Goal: Find contact information: Find contact information

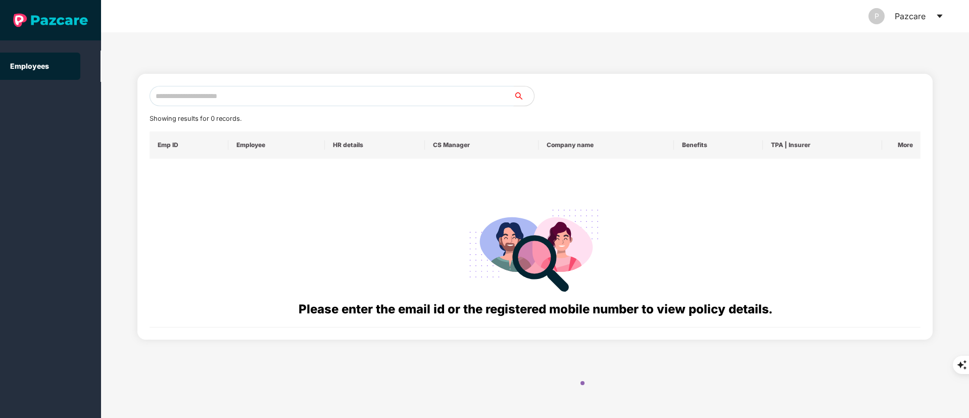
click at [219, 99] on input "text" at bounding box center [332, 96] width 364 height 20
paste input "**********"
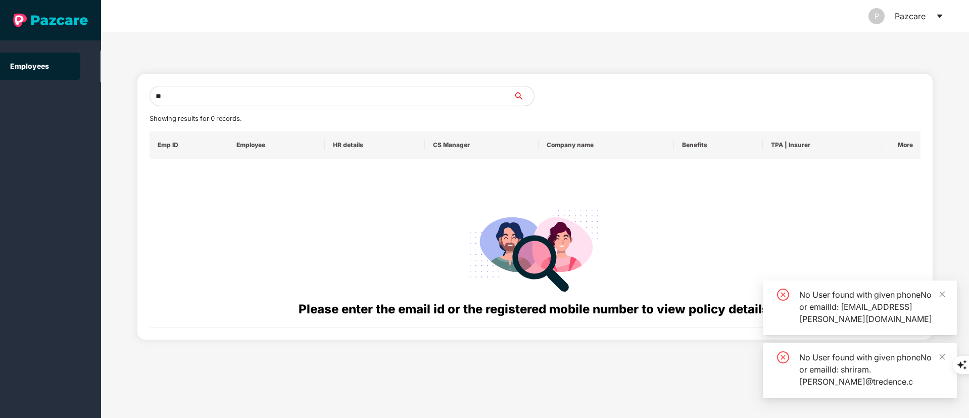
type input "*"
paste input "**********"
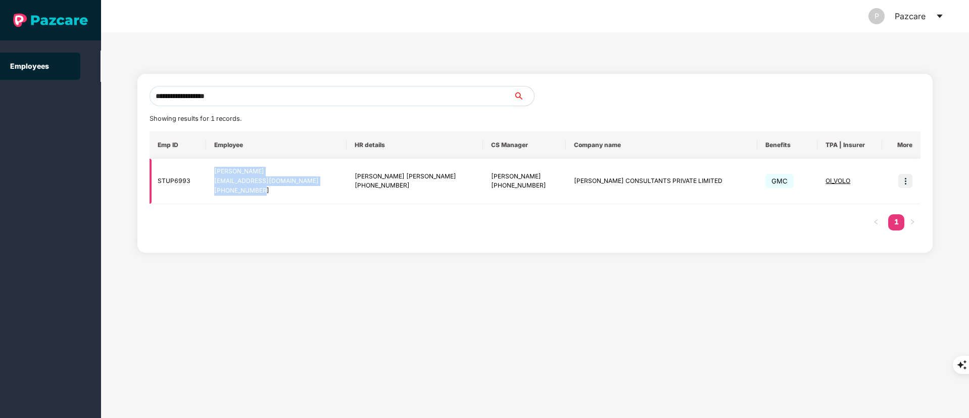
drag, startPoint x: 223, startPoint y: 171, endPoint x: 287, endPoint y: 193, distance: 67.8
click at [287, 193] on td "[PERSON_NAME] [EMAIL_ADDRESS][DOMAIN_NAME] [PHONE_NUMBER]" at bounding box center [276, 181] width 140 height 45
copy div "[PERSON_NAME] [EMAIL_ADDRESS][DOMAIN_NAME] [PHONE_NUMBER]"
drag, startPoint x: 546, startPoint y: 181, endPoint x: 663, endPoint y: 186, distance: 116.9
click at [663, 186] on td "[PERSON_NAME] CONSULTANTS PRIVATE LIMITED" at bounding box center [662, 181] width 192 height 45
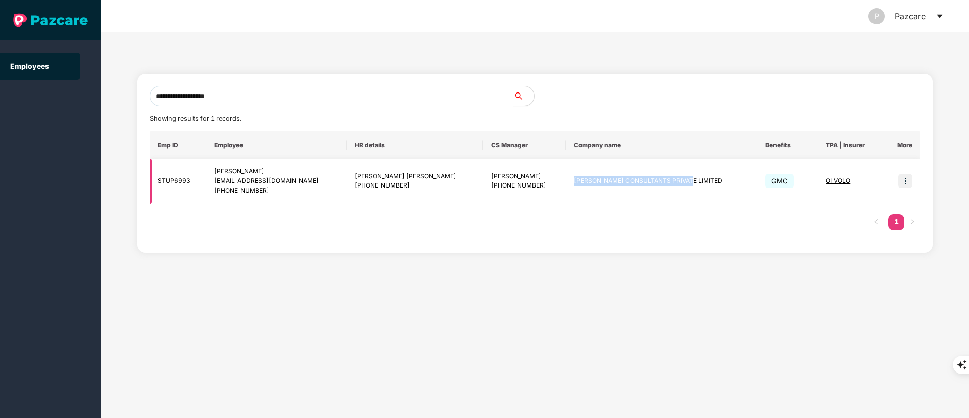
copy td "[PERSON_NAME] CONSULTANTS PRIVATE LIMITED"
click at [243, 93] on input "**********" at bounding box center [332, 96] width 364 height 20
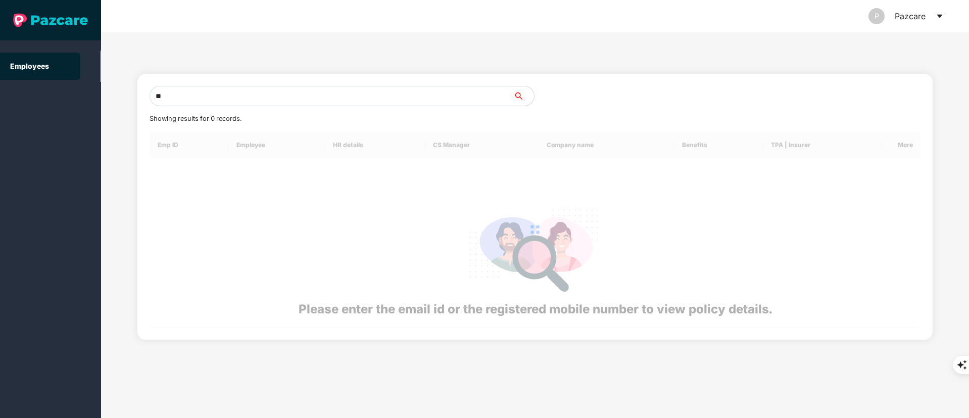
type input "*"
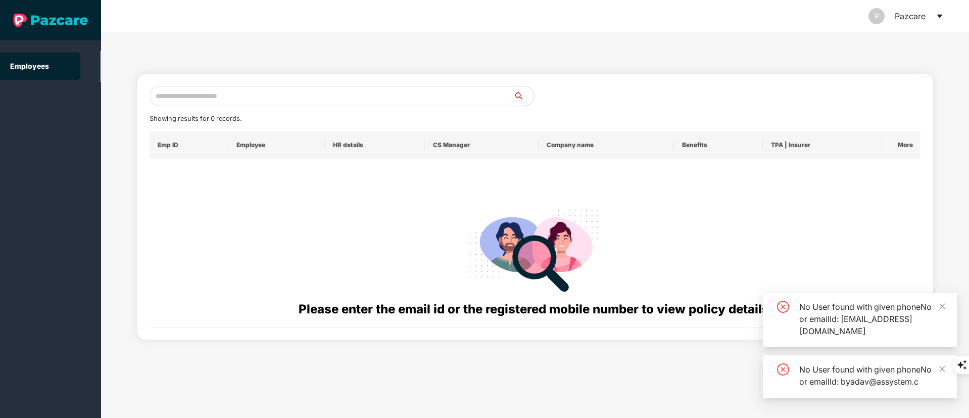
paste input "**********"
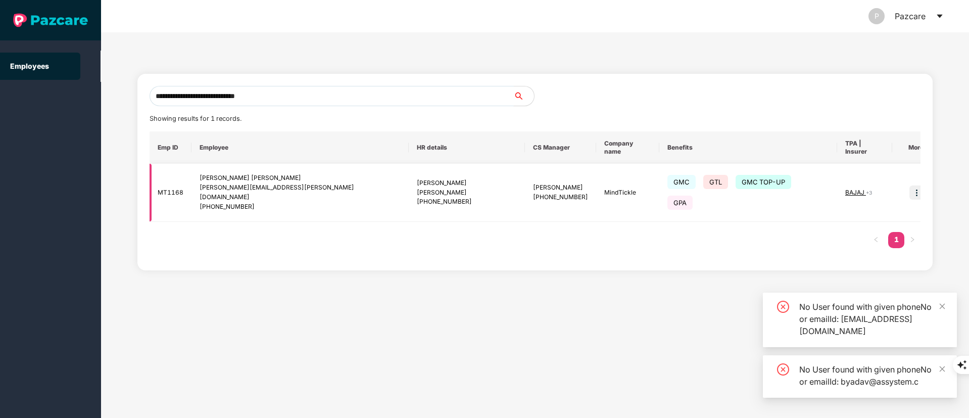
type input "**********"
click at [910, 185] on img at bounding box center [917, 192] width 14 height 14
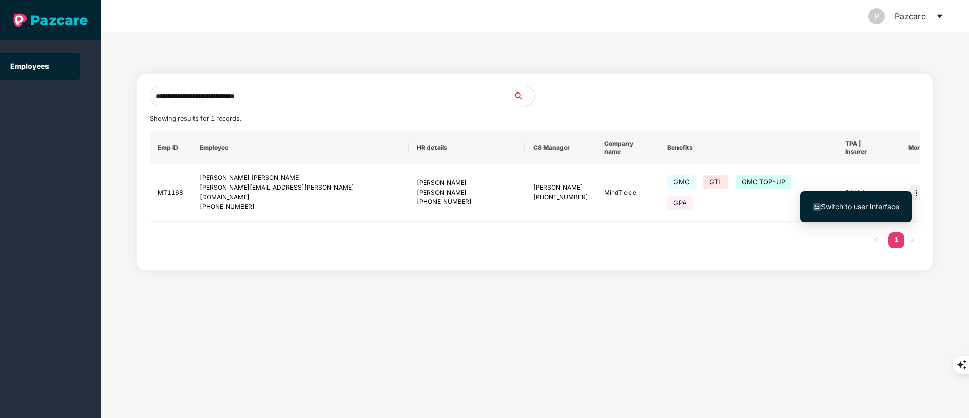
click at [870, 206] on span "Switch to user interface" at bounding box center [860, 206] width 78 height 9
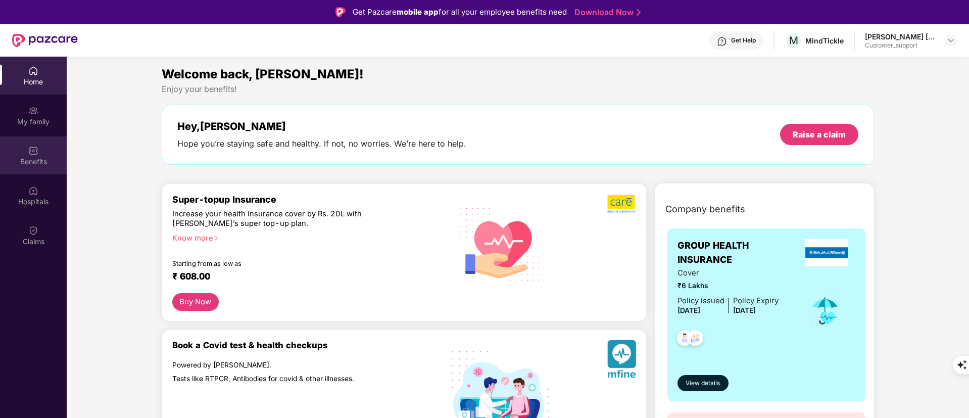
click at [41, 152] on div "Benefits" at bounding box center [33, 155] width 67 height 38
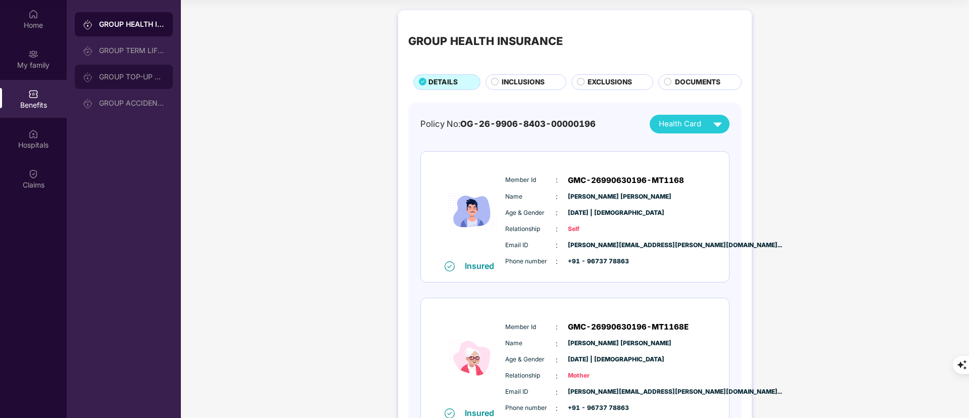
click at [147, 81] on div "GROUP TOP-UP POLICY" at bounding box center [124, 77] width 98 height 24
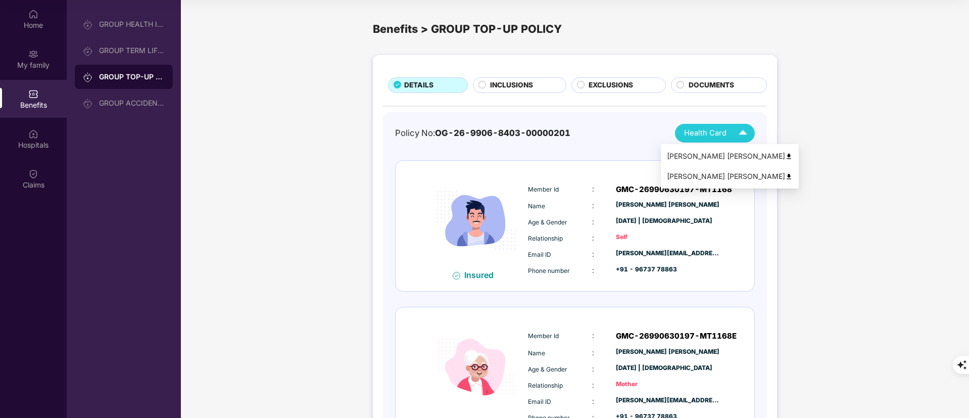
click at [724, 141] on div "Health Card" at bounding box center [718, 133] width 68 height 18
click at [785, 156] on img at bounding box center [789, 157] width 8 height 8
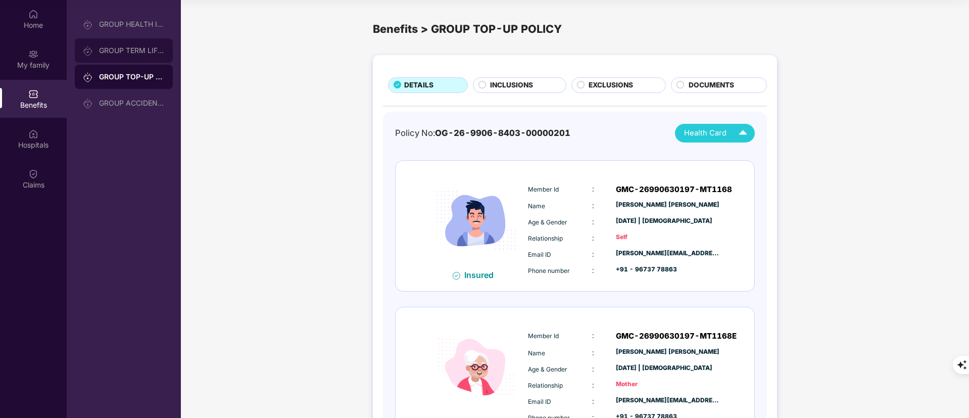
click at [129, 47] on div "GROUP TERM LIFE INSURANCE" at bounding box center [132, 50] width 66 height 8
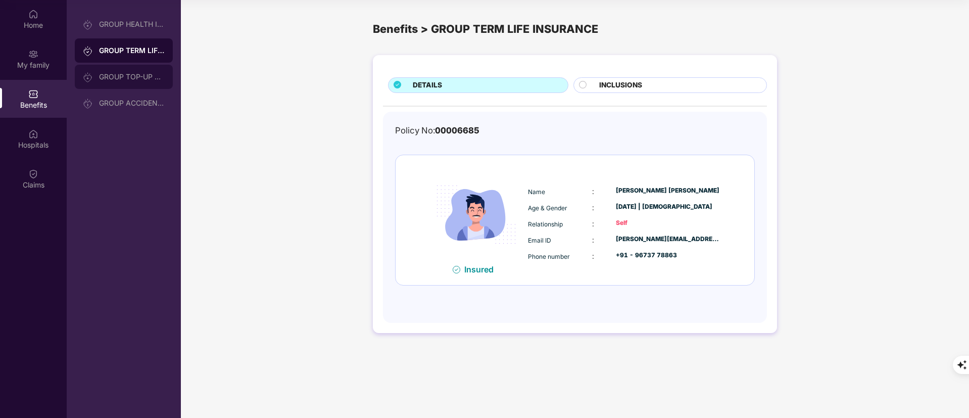
click at [121, 76] on div "GROUP TOP-UP POLICY" at bounding box center [132, 77] width 66 height 8
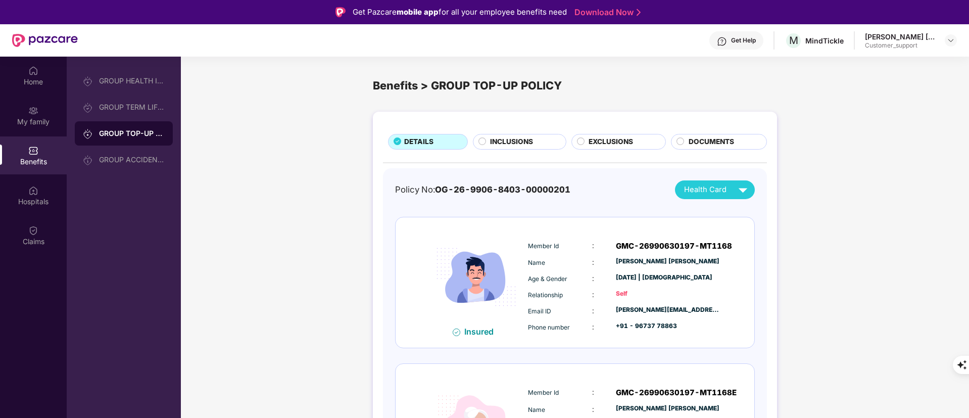
click at [741, 34] on div "Get Help" at bounding box center [737, 40] width 54 height 18
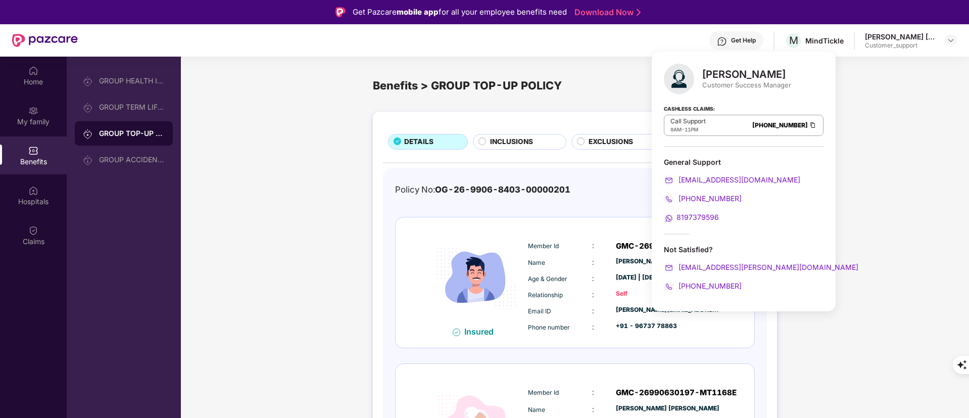
click at [619, 78] on div "Benefits > GROUP TOP-UP POLICY" at bounding box center [575, 85] width 404 height 17
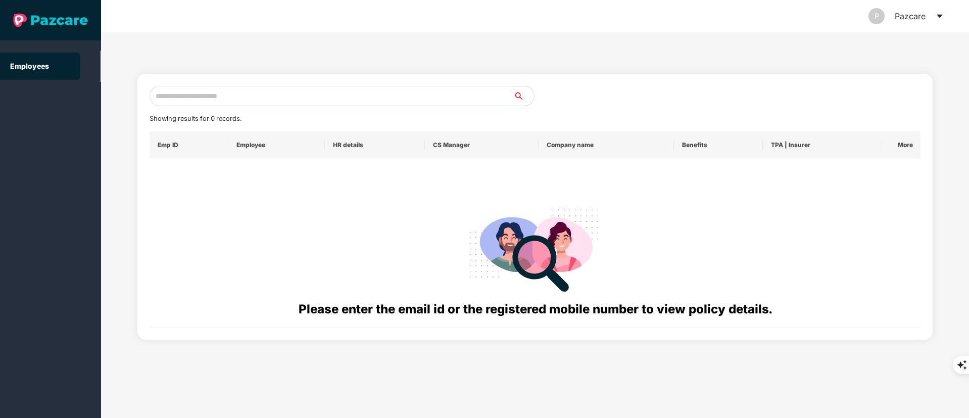
click at [257, 103] on input "text" at bounding box center [332, 96] width 364 height 20
paste input "**********"
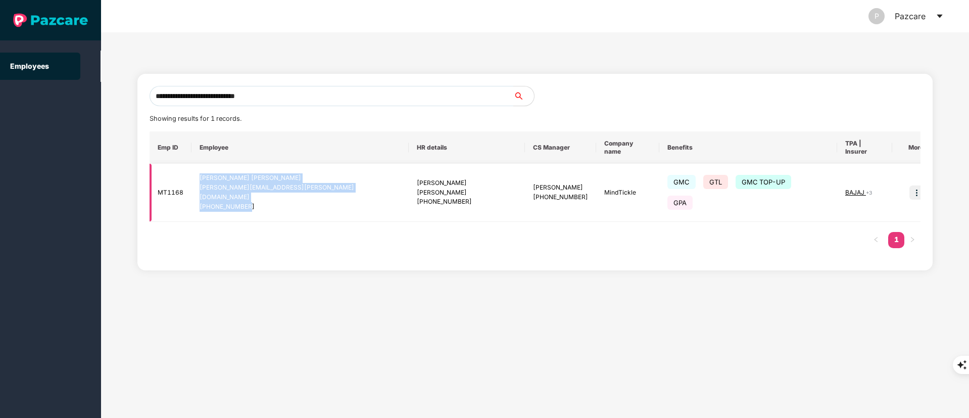
drag, startPoint x: 206, startPoint y: 170, endPoint x: 258, endPoint y: 194, distance: 57.9
click at [258, 194] on div "Mohammad Tanyeem Saifi mohammad.tanyeem@mindtickle.com +919673778863" at bounding box center [300, 192] width 201 height 38
copy div "Mohammad Tanyeem Saifi mohammad.tanyeem@mindtickle.com +919673778863"
drag, startPoint x: 539, startPoint y: 181, endPoint x: 578, endPoint y: 181, distance: 38.9
click at [596, 181] on td "MindTickle" at bounding box center [627, 193] width 63 height 58
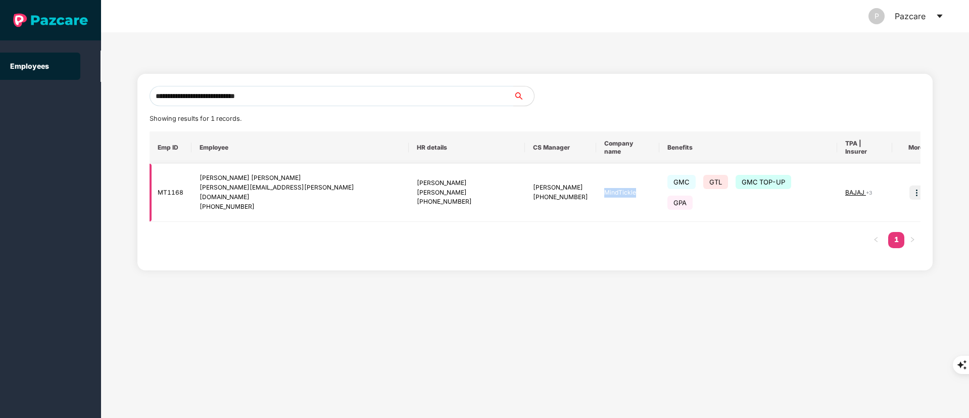
copy td "MindTickle"
click at [303, 87] on input "**********" at bounding box center [332, 96] width 364 height 20
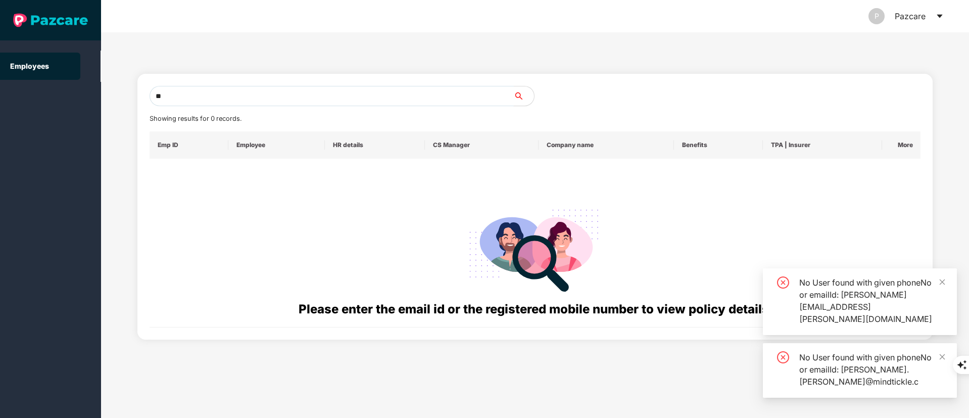
type input "*"
paste input "**********"
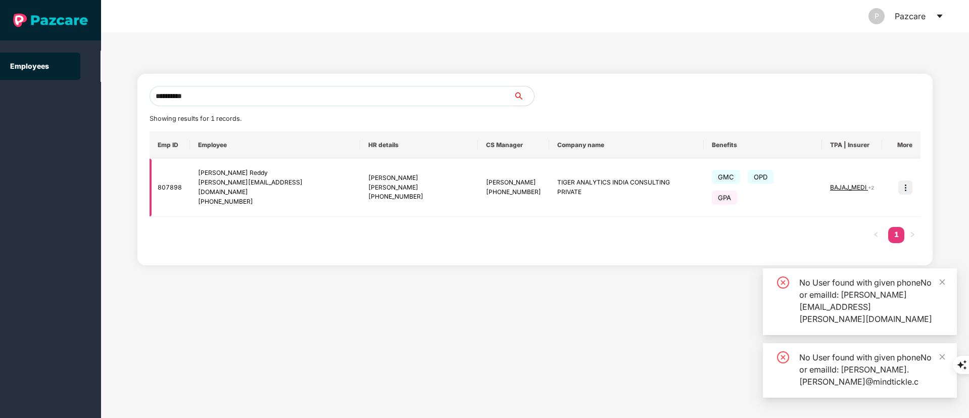
type input "**********"
click at [908, 181] on img at bounding box center [906, 187] width 14 height 14
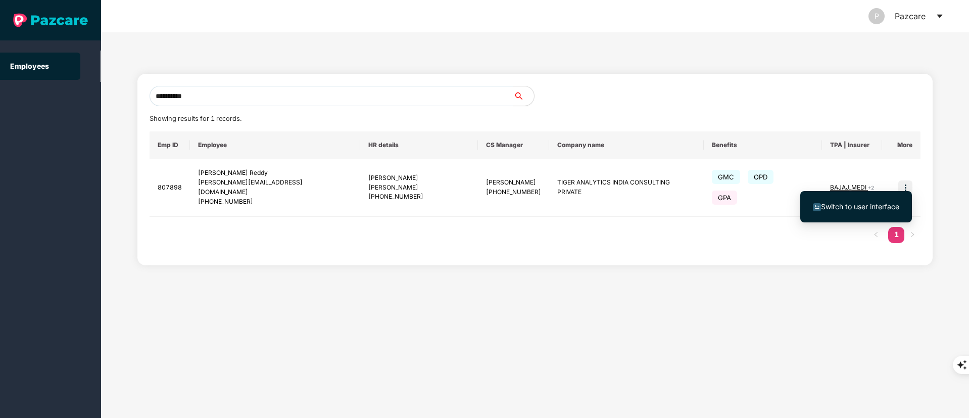
click at [877, 201] on span "Switch to user interface" at bounding box center [856, 206] width 86 height 11
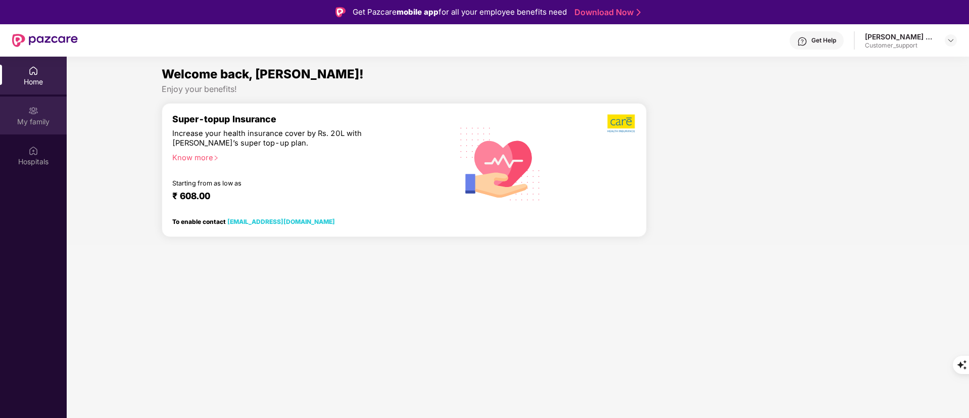
click at [38, 118] on div "My family" at bounding box center [33, 122] width 67 height 10
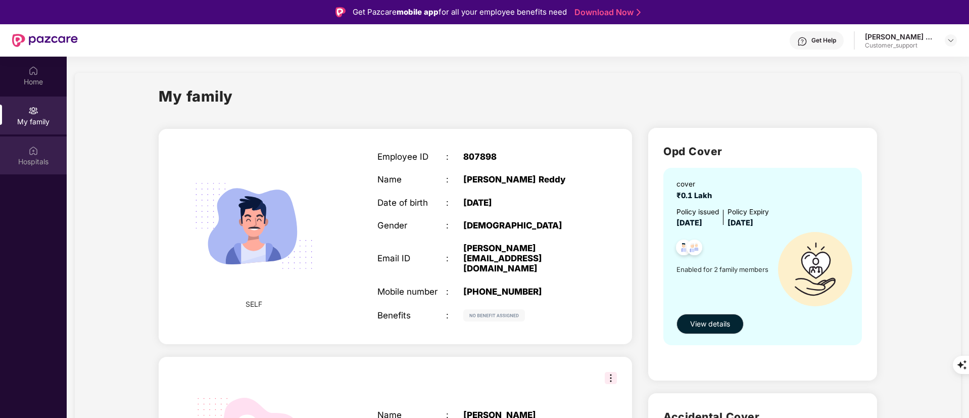
click at [33, 151] on img at bounding box center [33, 151] width 10 height 10
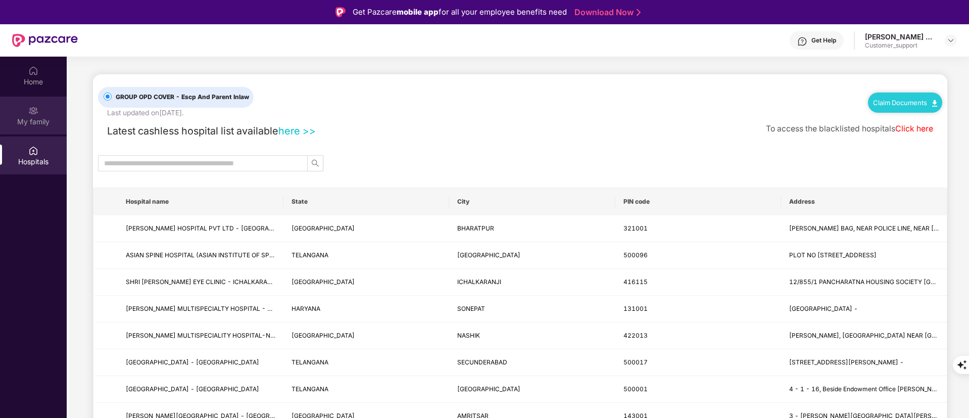
click at [34, 127] on div "My family" at bounding box center [33, 116] width 67 height 38
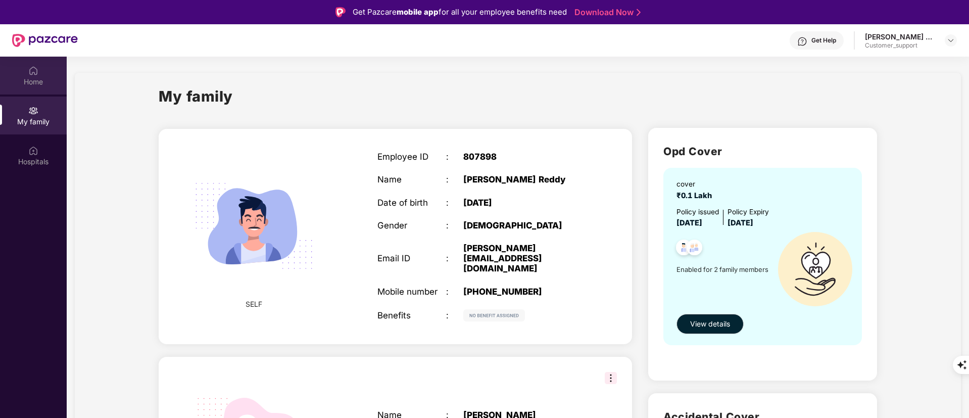
click at [25, 68] on div "Home" at bounding box center [33, 76] width 67 height 38
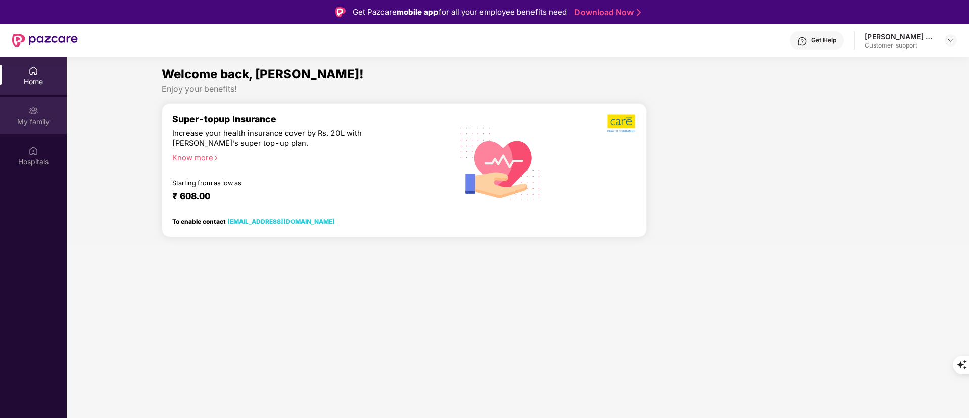
click at [43, 110] on div "My family" at bounding box center [33, 116] width 67 height 38
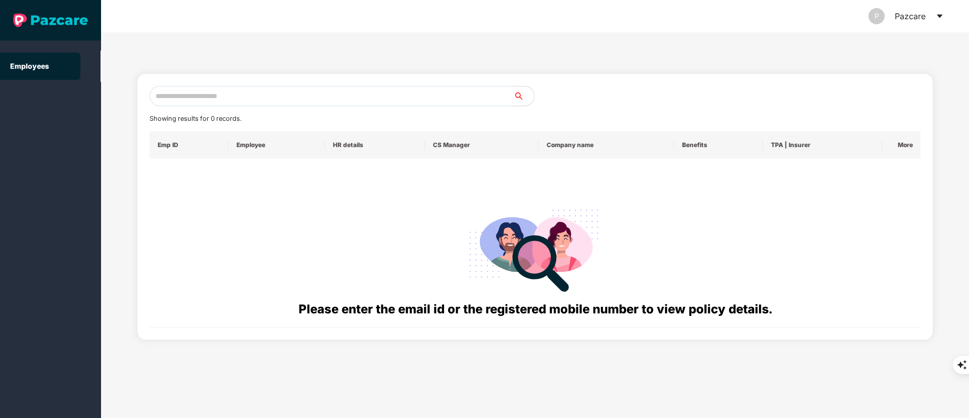
click at [206, 96] on input "text" at bounding box center [332, 96] width 364 height 20
paste input "**********"
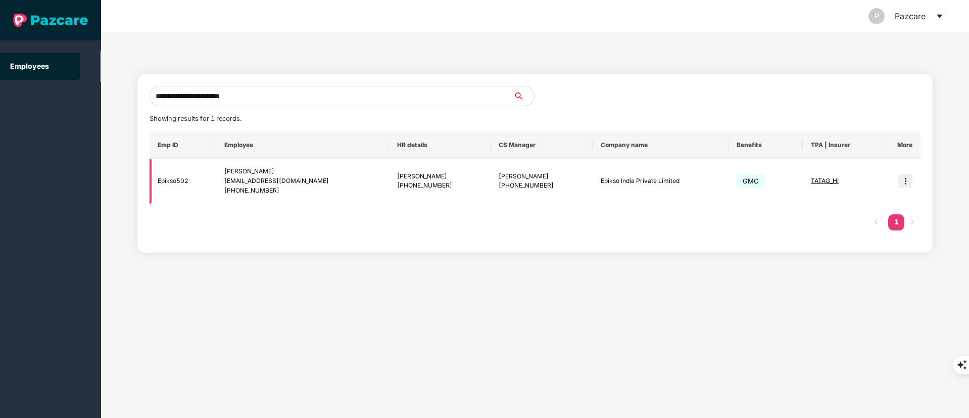
type input "**********"
click at [906, 182] on img at bounding box center [906, 181] width 14 height 14
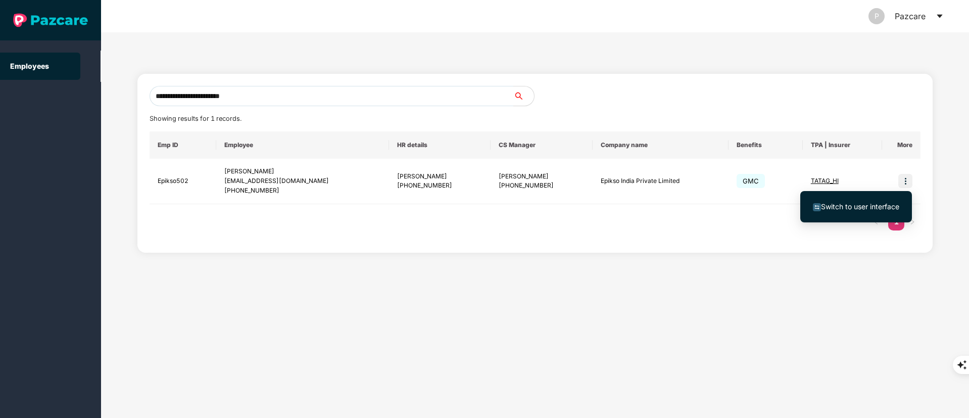
click at [869, 202] on span "Switch to user interface" at bounding box center [860, 206] width 78 height 9
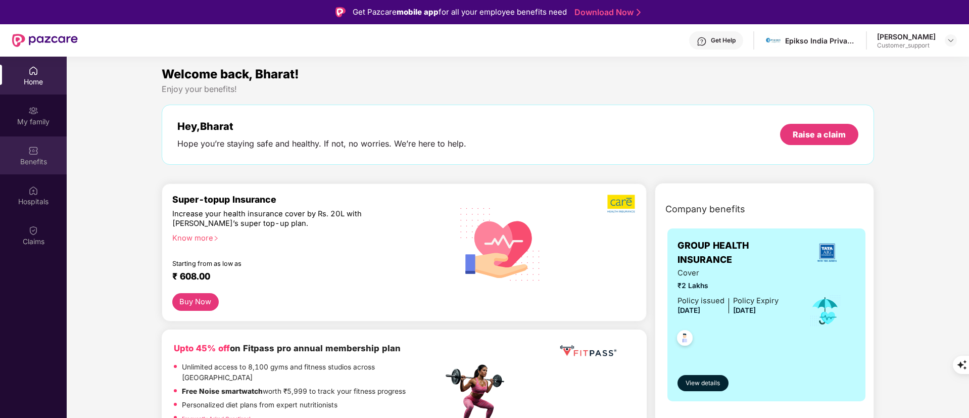
click at [33, 145] on div at bounding box center [33, 150] width 10 height 10
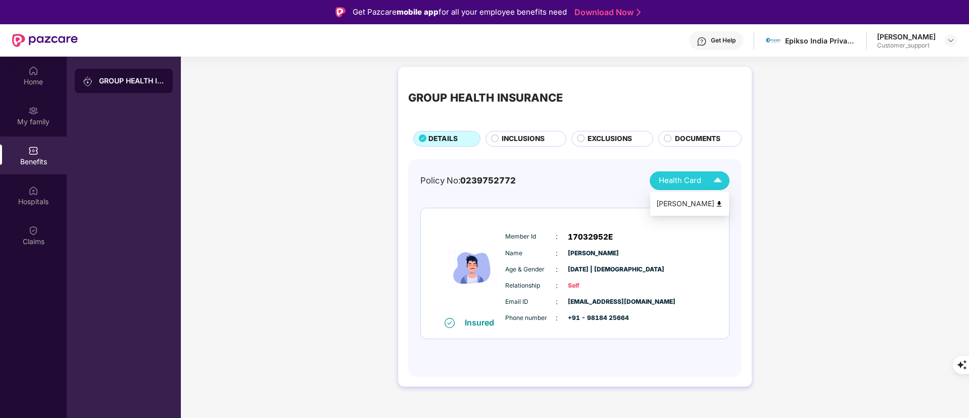
click at [710, 178] on img at bounding box center [718, 181] width 18 height 18
click at [722, 200] on img at bounding box center [720, 204] width 8 height 8
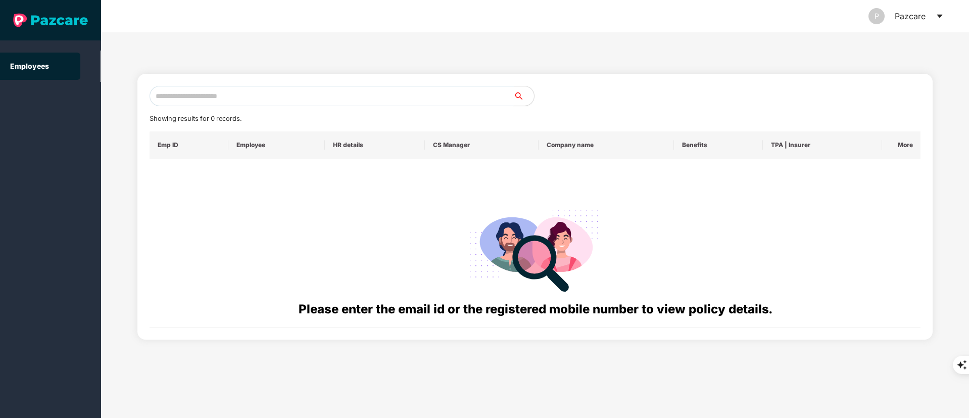
click at [175, 92] on input "text" at bounding box center [332, 96] width 364 height 20
paste input "**********"
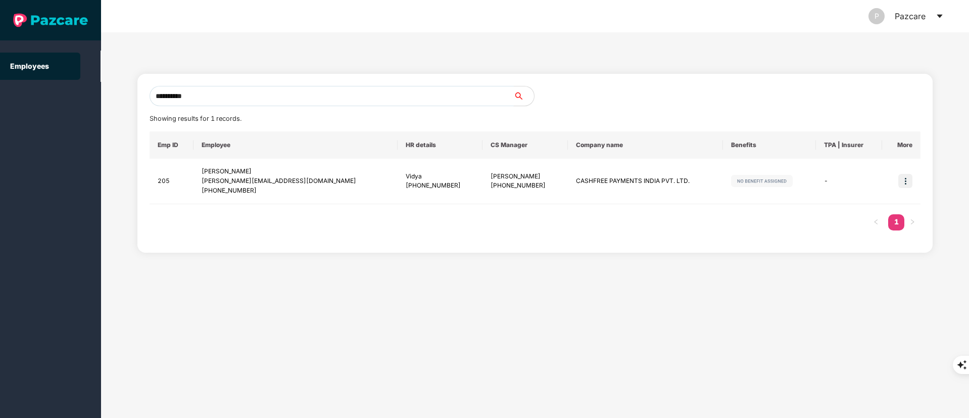
type input "**********"
drag, startPoint x: 425, startPoint y: 175, endPoint x: 503, endPoint y: 175, distance: 77.8
click at [503, 175] on td "Yashvardhan Kandoi +918910286300" at bounding box center [525, 181] width 85 height 45
copy div "Yashvardhan Kandoi"
drag, startPoint x: 201, startPoint y: 170, endPoint x: 266, endPoint y: 195, distance: 69.3
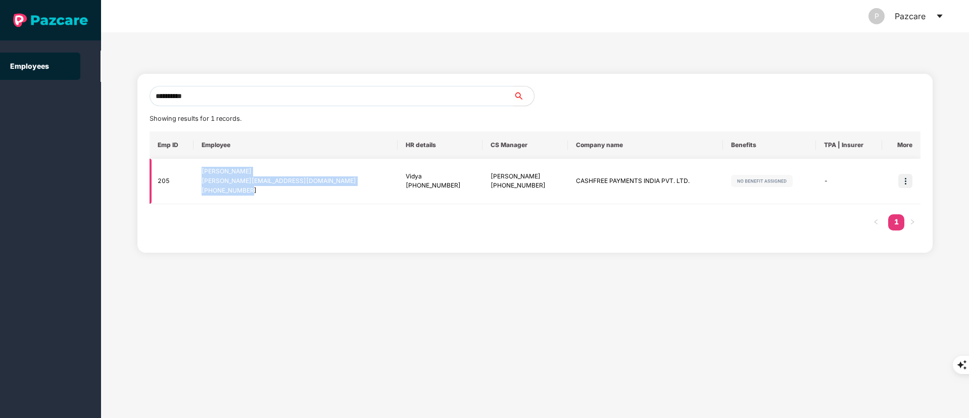
click at [266, 195] on td "Vibhor Jain vibhor.jain@cashfree.com +917014665340" at bounding box center [296, 181] width 204 height 45
copy div "Vibhor Jain vibhor.jain@cashfree.com +917014665340"
click at [266, 195] on div "+917014665340" at bounding box center [296, 191] width 188 height 10
drag, startPoint x: 531, startPoint y: 181, endPoint x: 655, endPoint y: 180, distance: 124.3
click at [655, 180] on td "CASHFREE PAYMENTS INDIA PVT. LTD." at bounding box center [645, 181] width 155 height 45
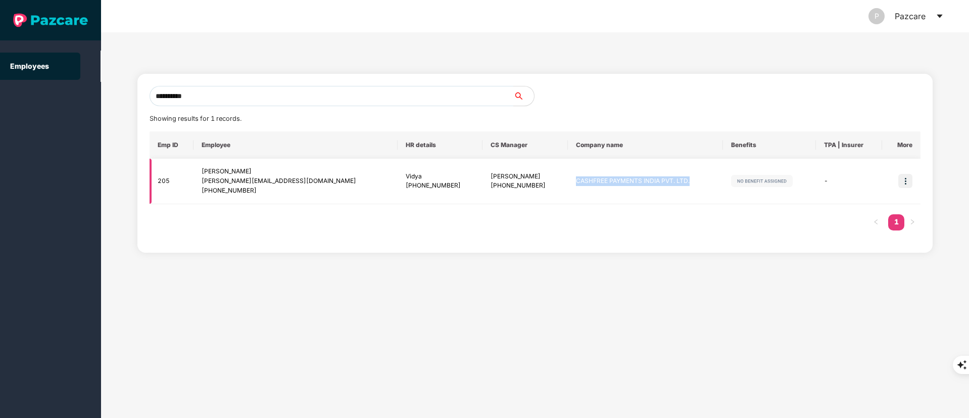
copy td "CASHFREE PAYMENTS INDIA PVT. LTD."
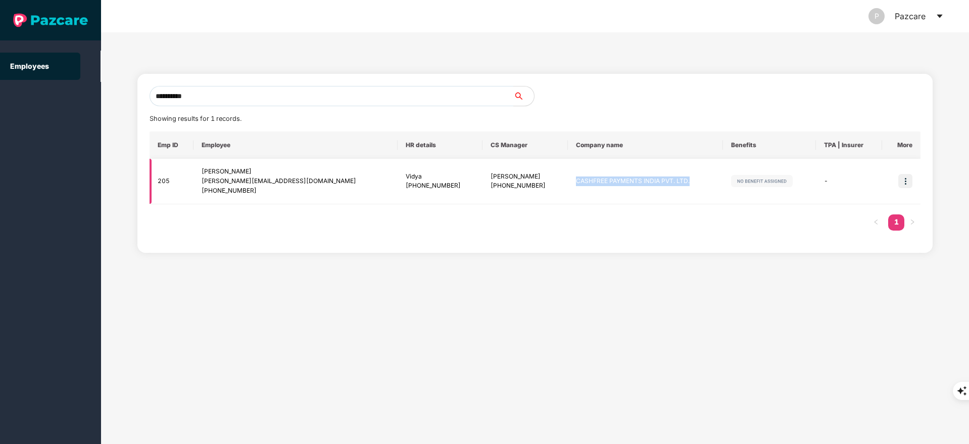
click at [907, 180] on img at bounding box center [906, 181] width 14 height 14
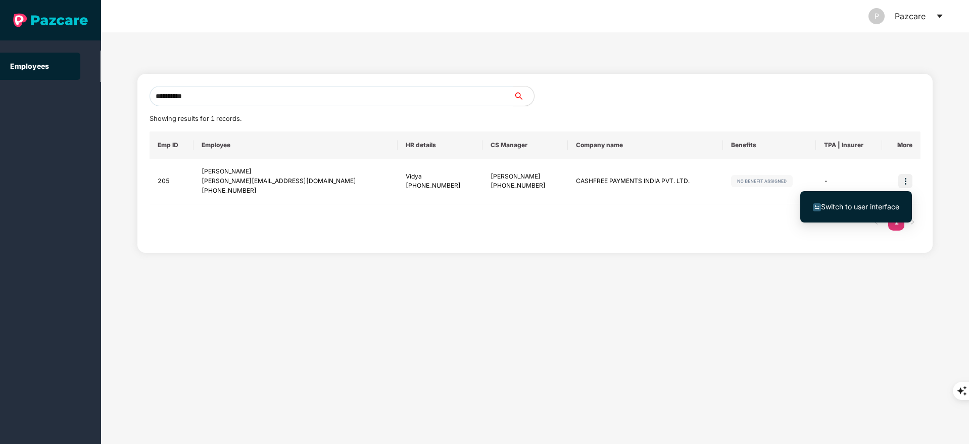
click at [864, 213] on li "Switch to user interface" at bounding box center [856, 206] width 112 height 21
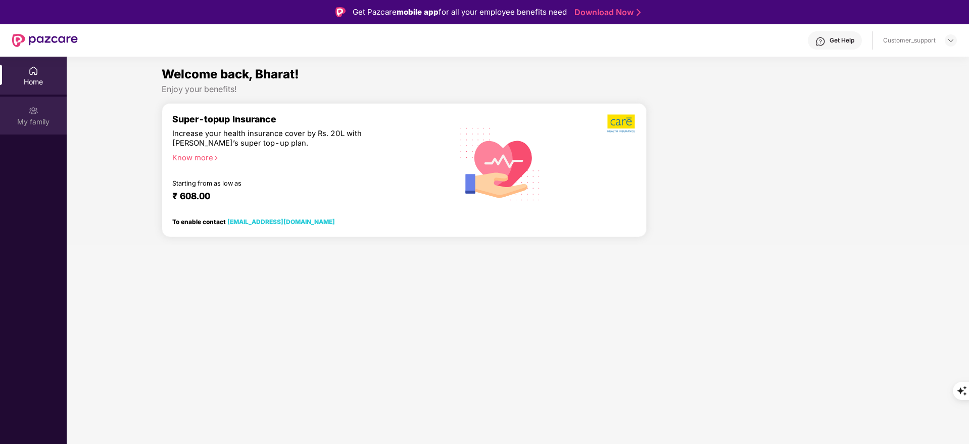
click at [28, 109] on div "My family" at bounding box center [33, 116] width 67 height 38
